Goal: Task Accomplishment & Management: Use online tool/utility

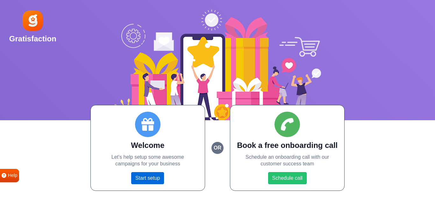
click at [157, 179] on link "Start setup" at bounding box center [147, 178] width 33 height 12
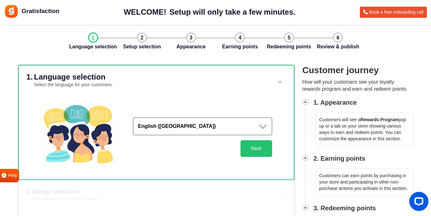
click at [197, 134] on button "English ([GEOGRAPHIC_DATA])" at bounding box center [202, 127] width 139 height 18
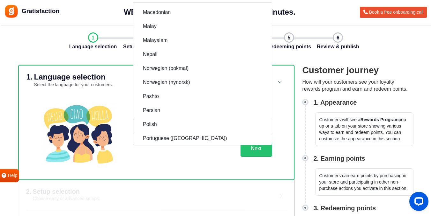
scroll to position [675, 0]
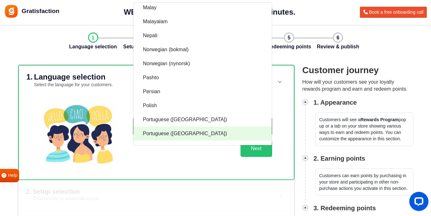
click at [193, 132] on link "Portuguese ([GEOGRAPHIC_DATA])" at bounding box center [202, 134] width 138 height 14
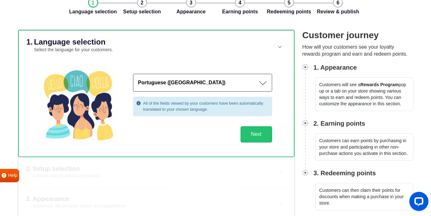
scroll to position [36, 0]
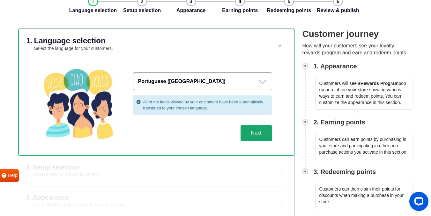
click at [254, 136] on button "Next" at bounding box center [256, 133] width 32 height 17
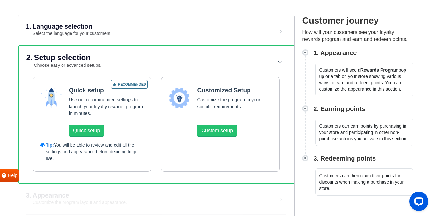
scroll to position [50, 0]
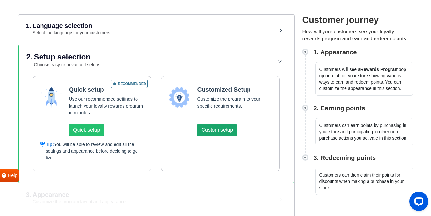
click at [221, 131] on button "Custom setup" at bounding box center [217, 130] width 40 height 12
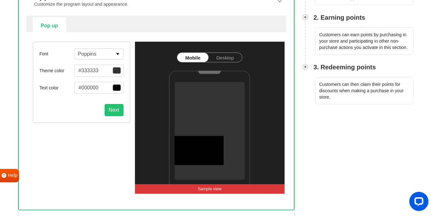
scroll to position [142, 0]
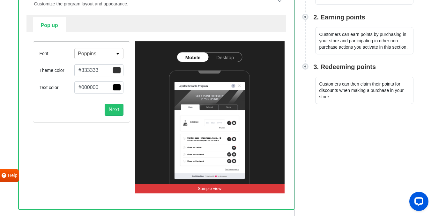
click at [225, 58] on link "Desktop" at bounding box center [224, 57] width 33 height 9
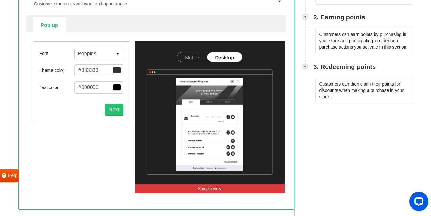
click at [200, 57] on link "Mobile" at bounding box center [192, 57] width 30 height 9
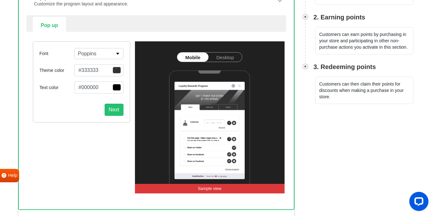
click at [118, 71] on span "button" at bounding box center [117, 70] width 8 height 7
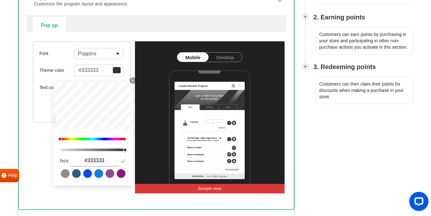
click at [85, 139] on div at bounding box center [93, 139] width 65 height 3
type input "#3ba455"
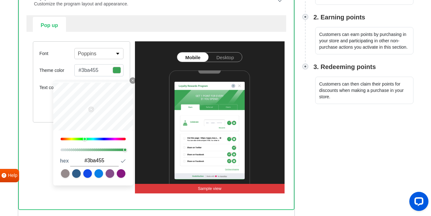
type input "#21953e"
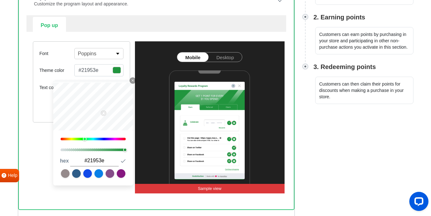
type input "#0e6c25"
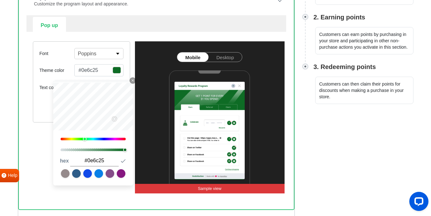
type input "#0e6c3e"
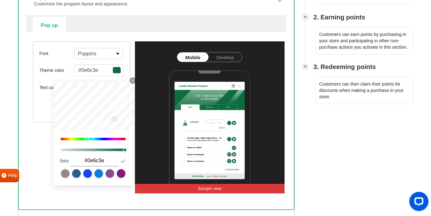
click at [88, 139] on div at bounding box center [93, 139] width 65 height 3
type input "#0e6c41"
type input "#0e6c45"
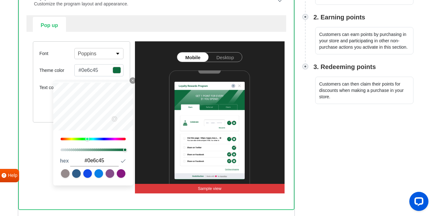
type input "#0e6c48"
type input "#0e6c49"
type input "#0e6c4c"
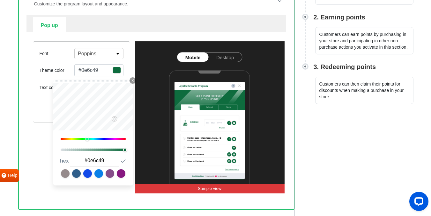
type input "#0e6c4c"
type input "#0e6c50"
type input "#0e6c53"
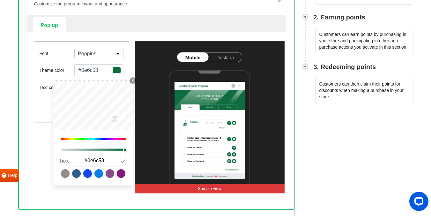
type input "#0e6c54"
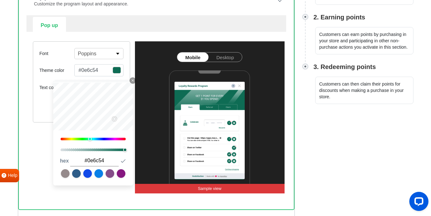
type input "#0e6c57"
drag, startPoint x: 88, startPoint y: 139, endPoint x: 91, endPoint y: 141, distance: 3.3
click at [91, 141] on div at bounding box center [90, 139] width 4 height 4
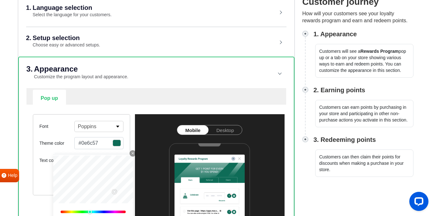
scroll to position [0, 0]
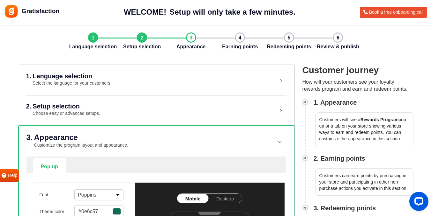
click at [281, 142] on header "3. Appearance Customize the program layout and appearance." at bounding box center [155, 141] width 259 height 31
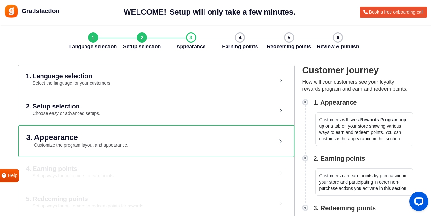
click at [281, 111] on header "2. Setup selection Choose easy or advanced setups." at bounding box center [156, 110] width 260 height 30
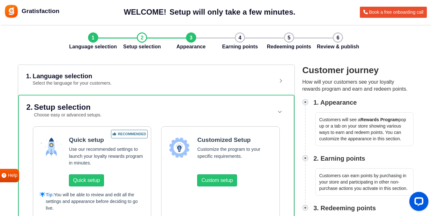
click at [281, 111] on header "2. Setup selection Choose easy or advanced setups." at bounding box center [155, 111] width 259 height 31
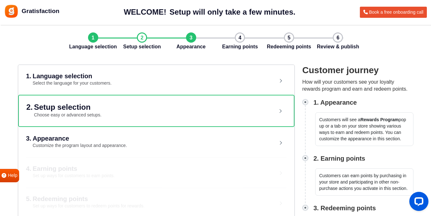
click at [280, 142] on header "3. Appearance Customize the program layout and appearance." at bounding box center [156, 143] width 260 height 30
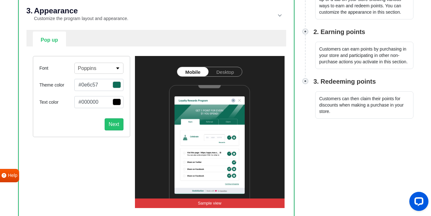
scroll to position [145, 0]
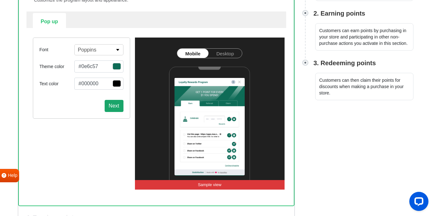
click at [114, 108] on button "Next" at bounding box center [114, 106] width 19 height 12
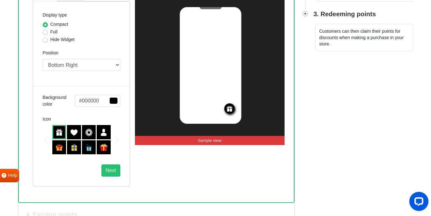
scroll to position [179, 0]
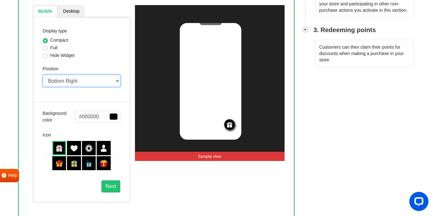
click at [117, 80] on select "Top Right Top Left Top Center Bottom Right Bottom Left Bottom Center" at bounding box center [81, 81] width 77 height 12
select select "mid"
click at [43, 75] on select "Top Right Top Left Top Center Bottom Right Bottom Left Bottom Center" at bounding box center [81, 81] width 77 height 12
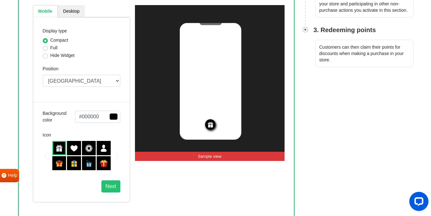
click at [114, 116] on span "button" at bounding box center [113, 116] width 8 height 7
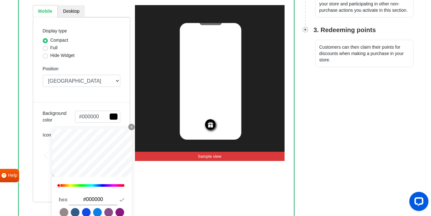
click at [84, 184] on div "0" at bounding box center [91, 186] width 67 height 4
click at [83, 186] on div at bounding box center [91, 186] width 65 height 3
type input "#156a26"
click at [67, 95] on div "Display type Compact Full Hide Widget Position Top Right Top Left Top Center Bo…" at bounding box center [81, 110] width 97 height 186
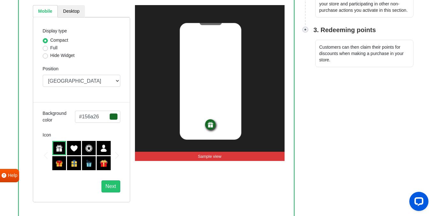
click at [61, 162] on img at bounding box center [59, 164] width 8 height 8
click at [103, 163] on img at bounding box center [104, 164] width 8 height 8
click at [64, 149] on div at bounding box center [59, 148] width 14 height 14
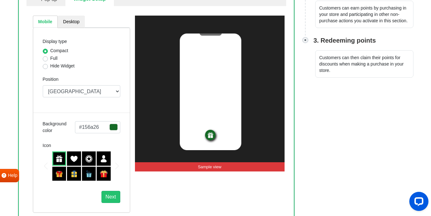
scroll to position [164, 0]
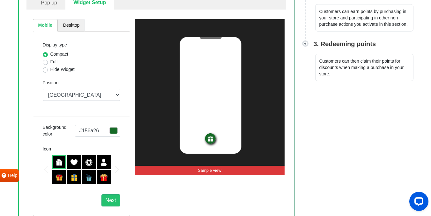
click at [76, 29] on link "Desktop" at bounding box center [71, 25] width 27 height 12
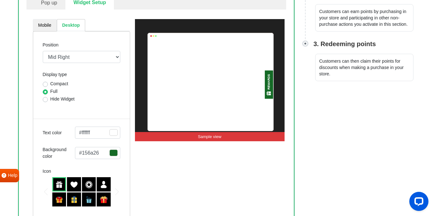
click at [50, 25] on link "Mobile" at bounding box center [45, 25] width 24 height 12
select select "mid"
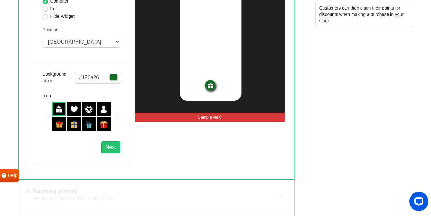
scroll to position [248, 0]
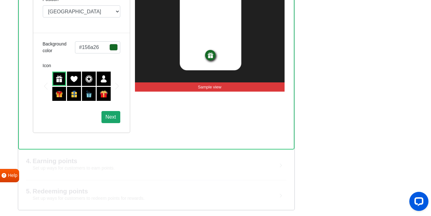
click at [110, 119] on button "Next" at bounding box center [110, 117] width 19 height 12
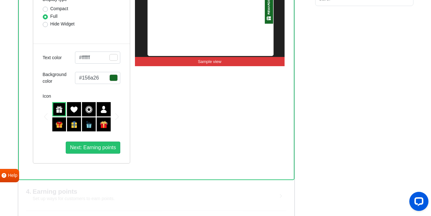
scroll to position [251, 0]
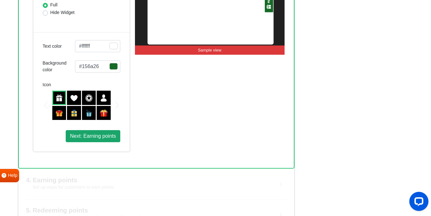
click at [106, 139] on span "Next: Earning points" at bounding box center [93, 136] width 46 height 5
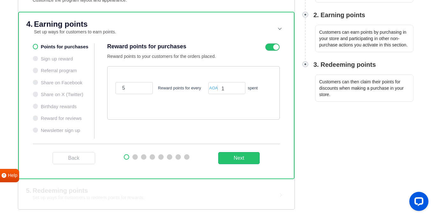
scroll to position [144, 0]
click at [227, 90] on input "1" at bounding box center [226, 88] width 37 height 12
click at [240, 87] on input "2" at bounding box center [226, 88] width 37 height 12
click at [240, 87] on input "3" at bounding box center [226, 88] width 37 height 12
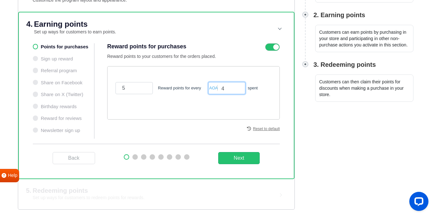
click at [240, 87] on input "4" at bounding box center [226, 88] width 37 height 12
click at [240, 87] on input "51" at bounding box center [226, 88] width 37 height 12
click at [240, 87] on input "147" at bounding box center [226, 88] width 37 height 12
click at [225, 90] on input "147" at bounding box center [226, 88] width 37 height 12
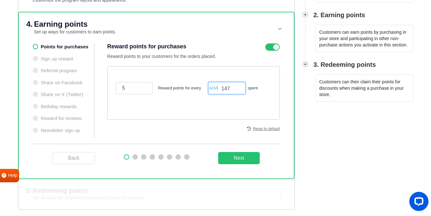
click at [225, 90] on input "147" at bounding box center [226, 88] width 37 height 12
click at [230, 88] on input "40000" at bounding box center [226, 88] width 37 height 12
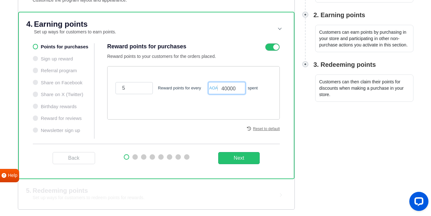
click at [230, 88] on input "40000" at bounding box center [226, 88] width 37 height 12
type input "20000"
click at [244, 158] on button "Next" at bounding box center [239, 158] width 42 height 12
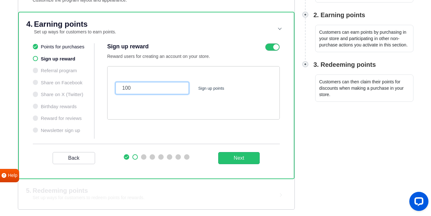
click at [143, 88] on input "100" at bounding box center [151, 88] width 73 height 12
click at [143, 88] on input "0" at bounding box center [151, 88] width 73 height 12
click at [178, 87] on input "1" at bounding box center [151, 88] width 73 height 12
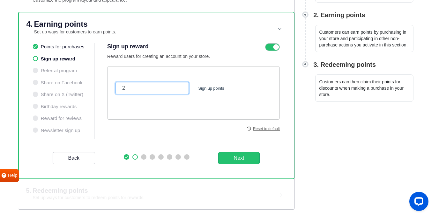
click at [178, 87] on input "2" at bounding box center [151, 88] width 73 height 12
click at [180, 90] on input "1" at bounding box center [151, 88] width 73 height 12
type input "2"
click at [180, 87] on input "2" at bounding box center [151, 88] width 73 height 12
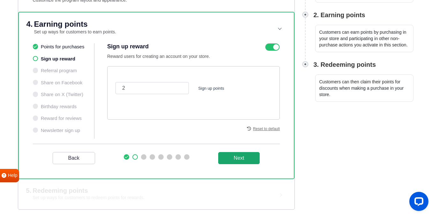
click at [230, 156] on button "Next" at bounding box center [239, 158] width 42 height 12
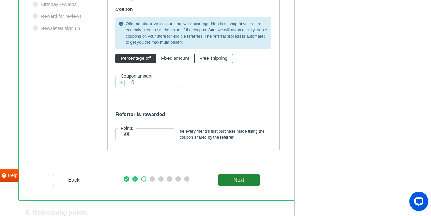
scroll to position [246, 0]
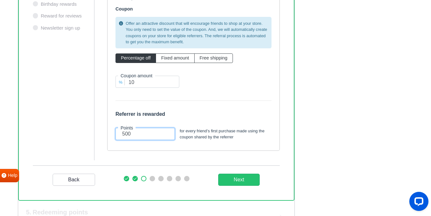
click at [140, 133] on input "500" at bounding box center [144, 134] width 59 height 12
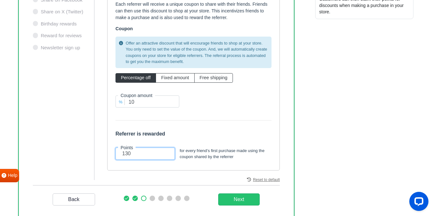
scroll to position [244, 0]
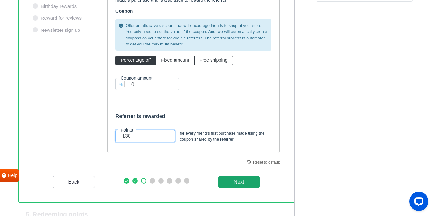
type input "130"
click at [237, 184] on _program "Next" at bounding box center [239, 182] width 42 height 12
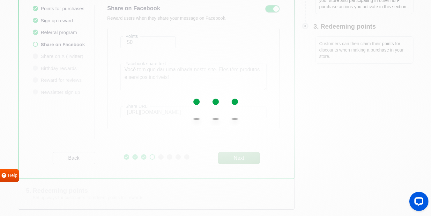
scroll to position [182, 0]
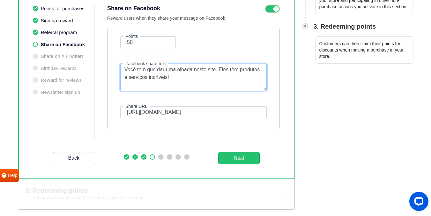
click at [157, 75] on textarea "Você tem que dar uma olhada neste site. Eles têm produtos e serviços incríveis!" at bounding box center [193, 77] width 146 height 27
click at [189, 81] on textarea "Você tem que dar uma olhada neste site. Eles têm produtos e serviços incríveis!" at bounding box center [193, 77] width 146 height 27
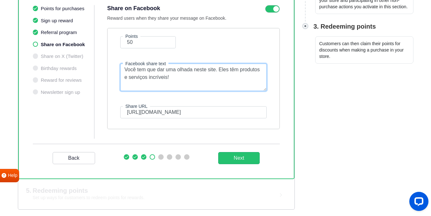
click at [143, 74] on textarea "Você tem que dar uma olhada neste site. Eles têm produtos e serviços incríveis!" at bounding box center [193, 77] width 146 height 27
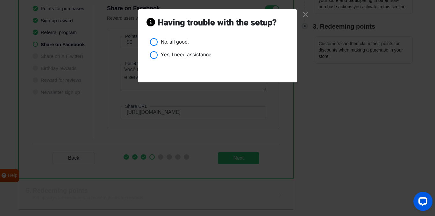
click at [282, 132] on div "× Having trouble with the setup? No, all good. Yes, I need assistance" at bounding box center [217, 108] width 435 height 216
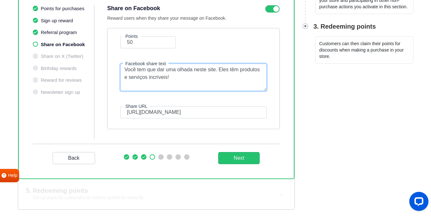
paste textarea "Ei! Você precisa conhecer este site. Eles têm sabonetes especiais para acne, sh…"
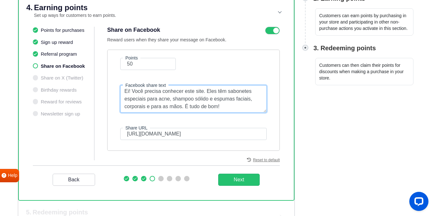
scroll to position [161, 0]
type textarea "Ei! Você precisa conhecer este site. Eles têm sabonetes especiais para acne, sh…"
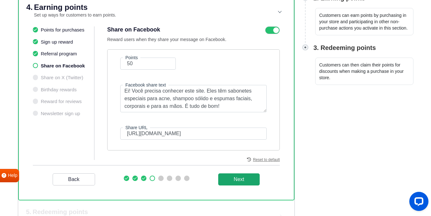
click at [234, 179] on button "Next" at bounding box center [239, 180] width 42 height 12
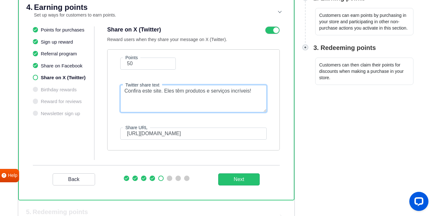
click at [192, 92] on textarea "Confira este site. Eles têm produtos e serviços incríveis!" at bounding box center [193, 98] width 146 height 27
paste textarea "Ei! Você precisa conhecer este site. Eles têm sabonetes especiais para acne, sh…"
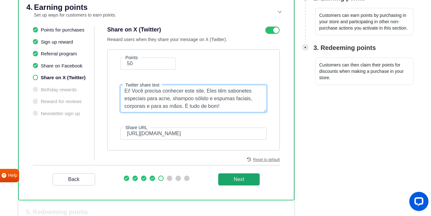
type textarea "Ei! Você precisa conhecer este site. Eles têm sabonetes especiais para acne, sh…"
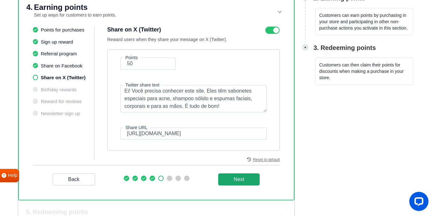
click at [237, 181] on button "Next" at bounding box center [239, 180] width 42 height 12
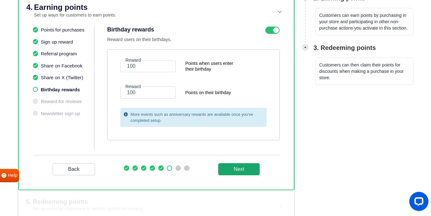
click at [231, 168] on button "Next" at bounding box center [239, 170] width 42 height 12
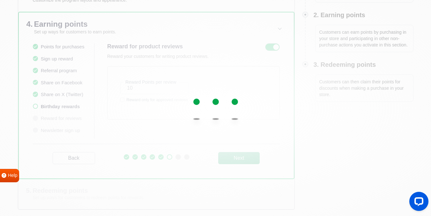
scroll to position [144, 0]
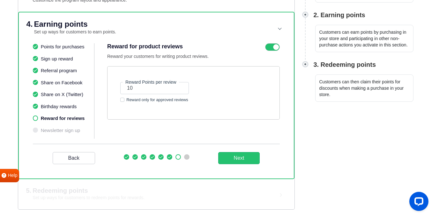
click at [126, 100] on label "Reward only for approved reviews" at bounding box center [157, 100] width 62 height 6
click at [122, 100] on input "Reward only for approved reviews" at bounding box center [122, 99] width 4 height 5
checkbox input "true"
click at [232, 157] on button "Next" at bounding box center [239, 158] width 42 height 12
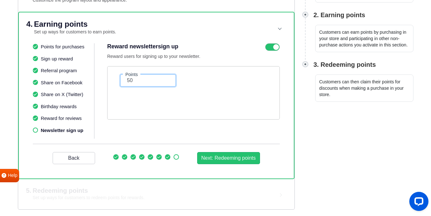
click at [148, 82] on input "50" at bounding box center [147, 81] width 55 height 12
click at [219, 159] on button "Next: Redeeming points" at bounding box center [228, 158] width 63 height 12
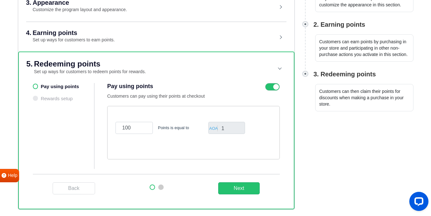
scroll to position [134, 0]
click at [228, 127] on input "1" at bounding box center [226, 128] width 37 height 12
click at [134, 125] on input "100" at bounding box center [133, 128] width 37 height 12
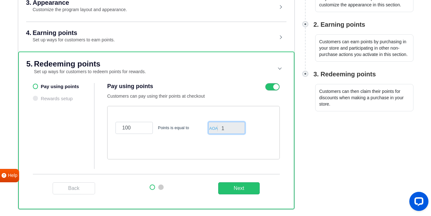
click at [225, 130] on input "1" at bounding box center [226, 128] width 37 height 12
click at [126, 128] on input "100" at bounding box center [133, 128] width 37 height 12
click at [126, 128] on input "10" at bounding box center [133, 128] width 37 height 12
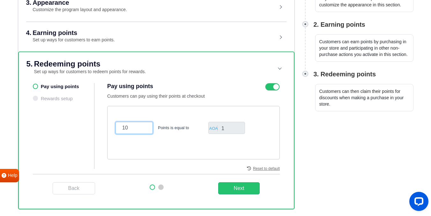
type input "100"
click at [234, 192] on button "Next" at bounding box center [239, 189] width 42 height 12
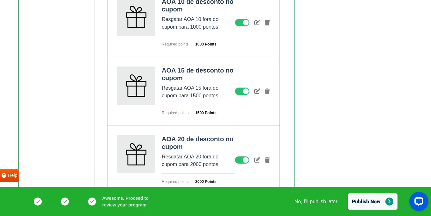
scroll to position [335, 0]
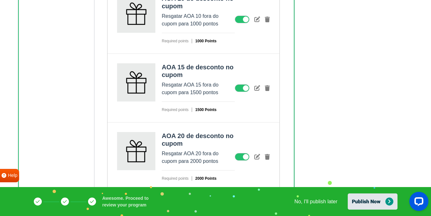
click at [369, 203] on button "Publish Now" at bounding box center [372, 202] width 50 height 16
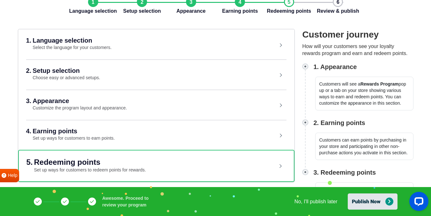
scroll to position [36, 0]
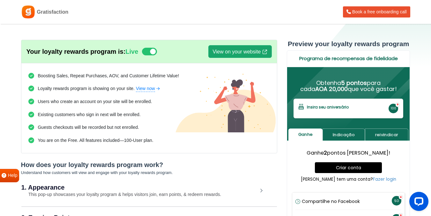
click at [243, 53] on link "View on your website" at bounding box center [239, 51] width 63 height 13
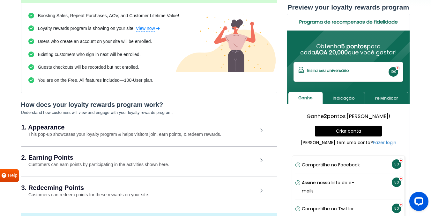
scroll to position [78, 0]
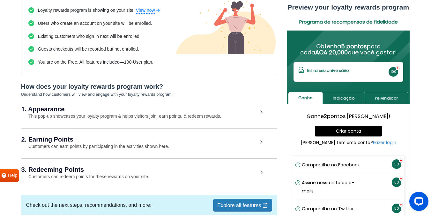
click at [264, 113] on div "1. Appearance This pop-up showcases your loyalty program & helps visitors join,…" at bounding box center [148, 113] width 255 height 29
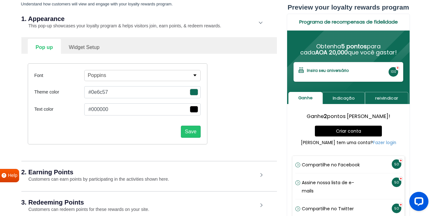
scroll to position [146, 0]
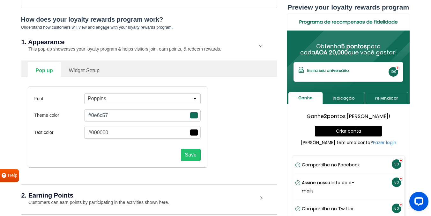
click at [76, 69] on link "Widget Setup" at bounding box center [84, 70] width 47 height 16
select select "mid"
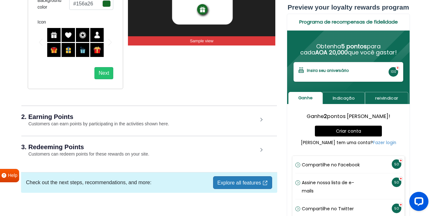
scroll to position [349, 0]
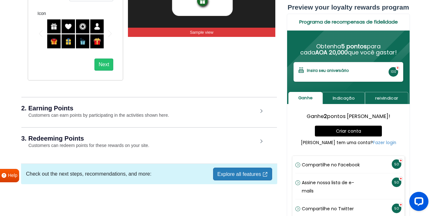
click at [182, 113] on div "2. Earning Points Customers can earn points by participating in the activities …" at bounding box center [148, 112] width 255 height 30
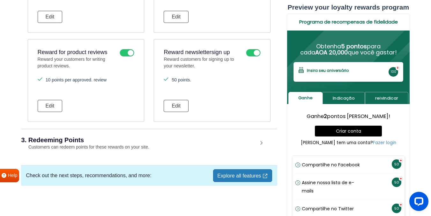
scroll to position [705, 0]
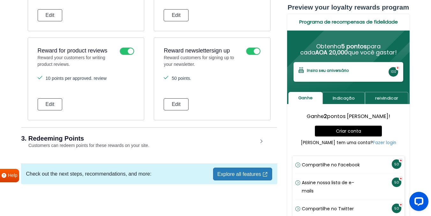
click at [243, 140] on h2 "3. Redeeming Points" at bounding box center [139, 138] width 236 height 6
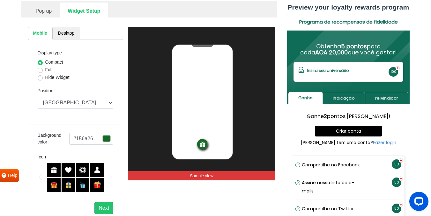
scroll to position [199, 0]
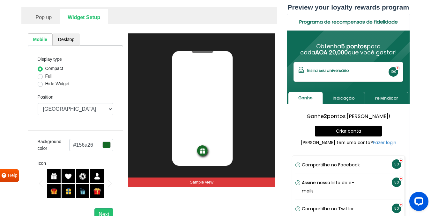
click at [42, 22] on link "Pop up" at bounding box center [44, 17] width 32 height 16
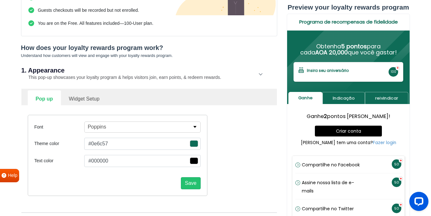
scroll to position [94, 0]
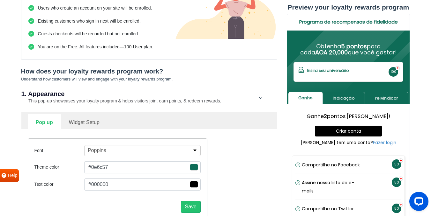
click at [192, 153] on button "Poppins" at bounding box center [142, 150] width 116 height 11
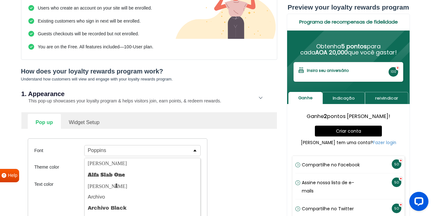
click at [235, 143] on div "Font Poppins [PERSON_NAME] Alfa Slab One Anton Archivo Archivo Black Arimo Assi…" at bounding box center [149, 179] width 252 height 100
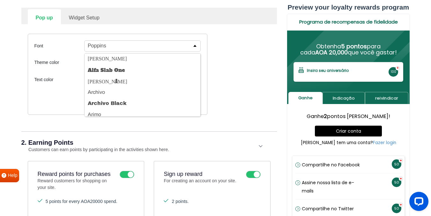
scroll to position [198, 0]
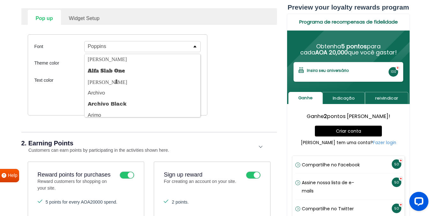
click at [242, 107] on div "Font Poppins [PERSON_NAME] Alfa Slab One Anton Archivo Archivo Black Arimo Assi…" at bounding box center [149, 75] width 252 height 100
click at [196, 46] on p "button" at bounding box center [195, 47] width 4 height 2
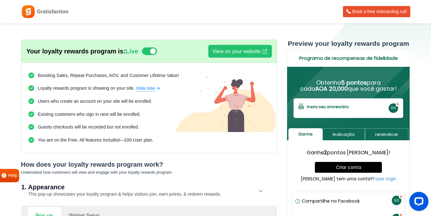
scroll to position [0, 0]
